Goal: Task Accomplishment & Management: Manage account settings

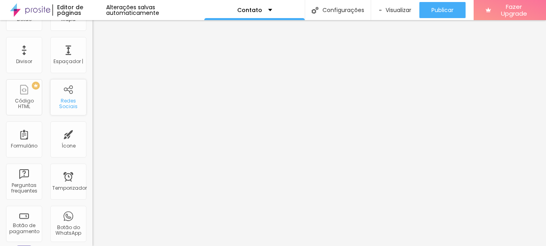
scroll to position [136, 0]
click at [67, 105] on div "Redes Sociais" at bounding box center [68, 105] width 32 height 12
click at [66, 91] on div "Redes Sociais" at bounding box center [68, 98] width 36 height 36
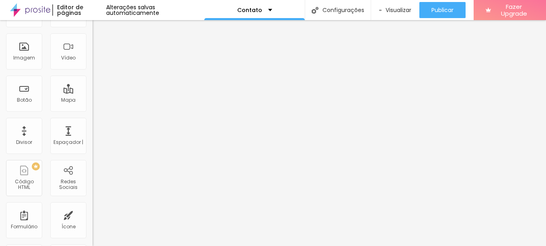
scroll to position [0, 0]
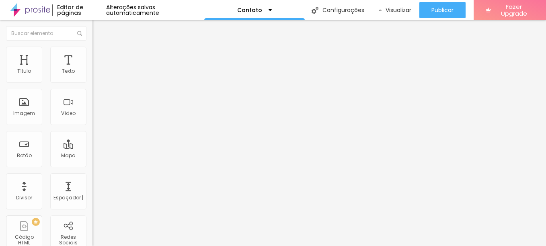
click at [99, 27] on img "button" at bounding box center [102, 29] width 6 height 6
drag, startPoint x: 51, startPoint y: 96, endPoint x: 75, endPoint y: 125, distance: 37.7
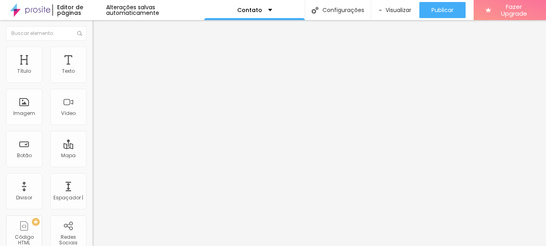
click at [93, 163] on div "Linkedin" at bounding box center [139, 165] width 93 height 5
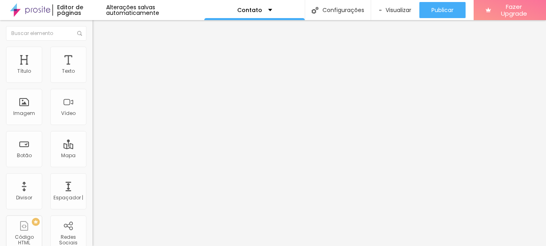
click at [93, 163] on div "Linkedin" at bounding box center [139, 165] width 93 height 5
drag, startPoint x: 65, startPoint y: 129, endPoint x: 69, endPoint y: 131, distance: 4.7
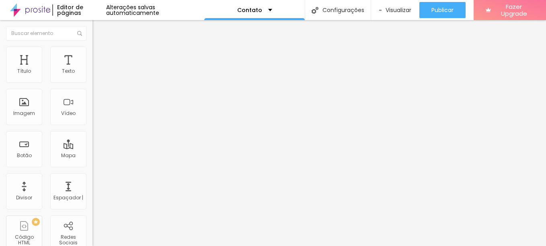
click at [93, 167] on div "Rede social Linkedin Endereço URL https://www.instagram.com/dyjho.fotografia Ab…" at bounding box center [139, 233] width 93 height 133
drag, startPoint x: 44, startPoint y: 160, endPoint x: 34, endPoint y: 151, distance: 12.8
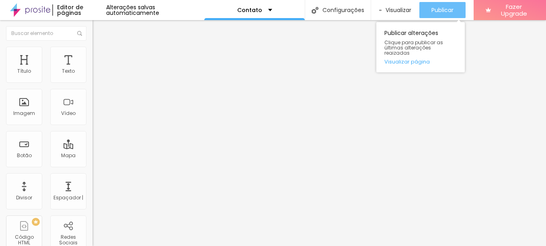
click at [442, 12] on span "Publicar" at bounding box center [443, 10] width 22 height 6
